Goal: Find specific page/section: Find specific page/section

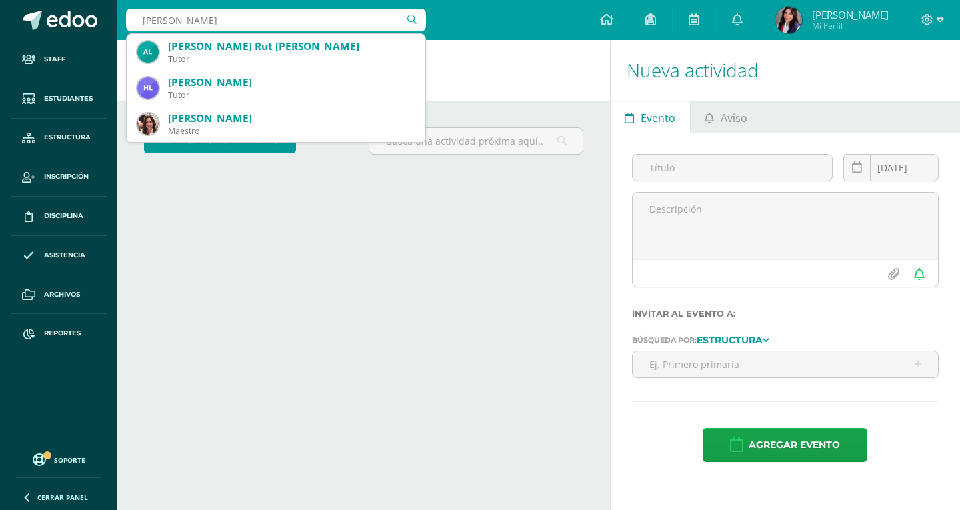
type input "[PERSON_NAME]"
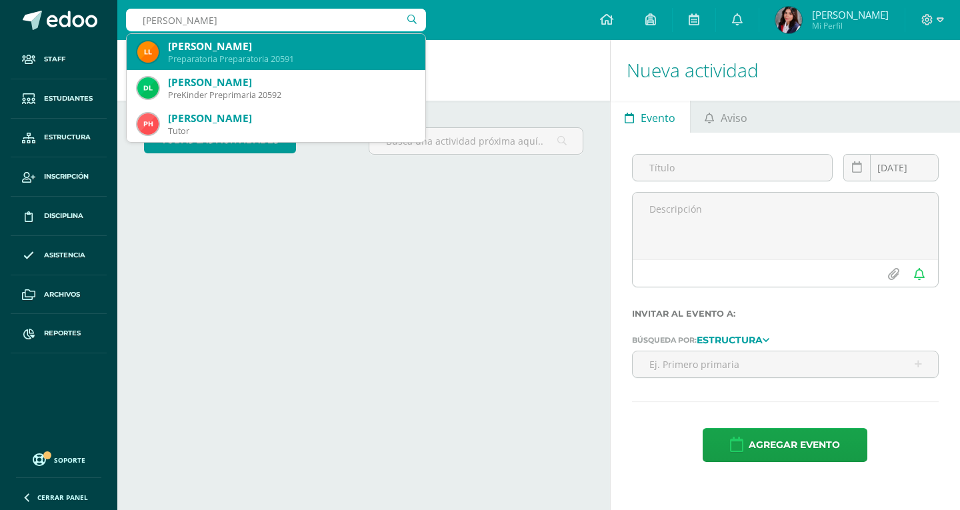
click at [283, 59] on div "Preparatoria Preparatoria 20591" at bounding box center [291, 58] width 247 height 11
